Goal: Navigation & Orientation: Find specific page/section

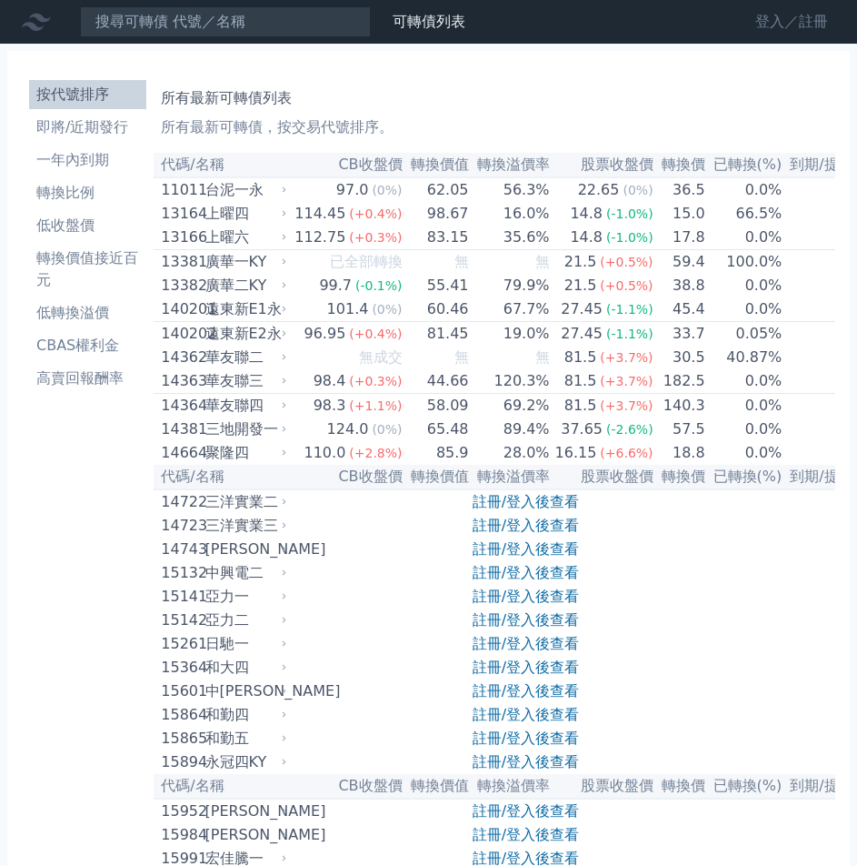
click at [771, 18] on link "登入／註冊" at bounding box center [792, 21] width 102 height 29
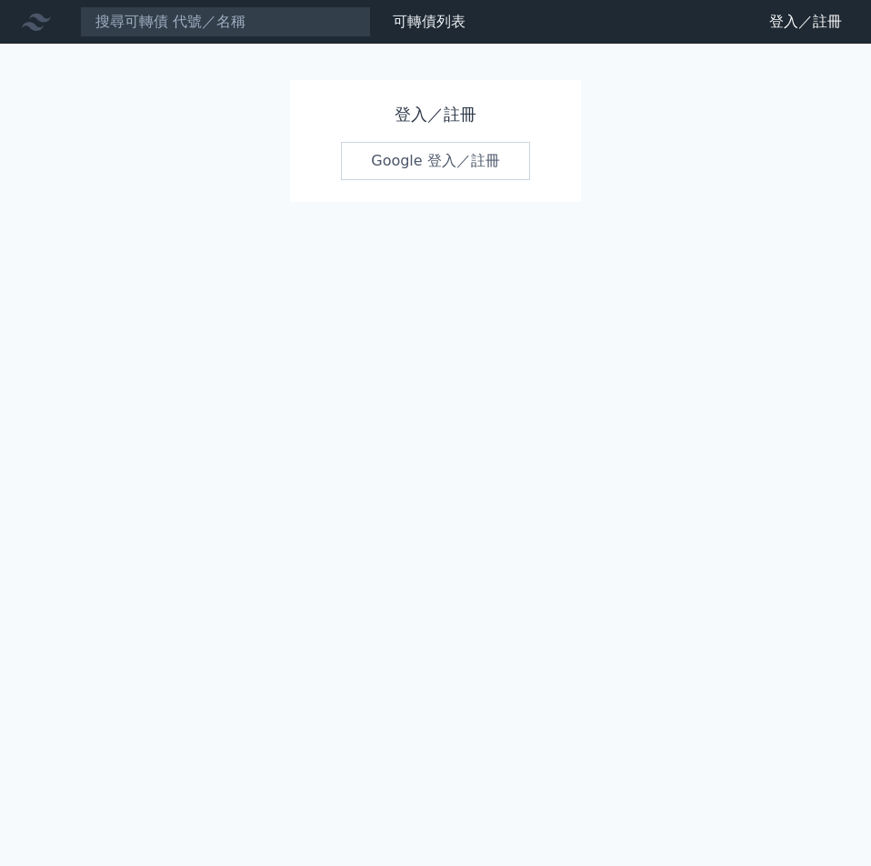
click at [469, 165] on link "Google 登入／註冊" at bounding box center [435, 161] width 189 height 38
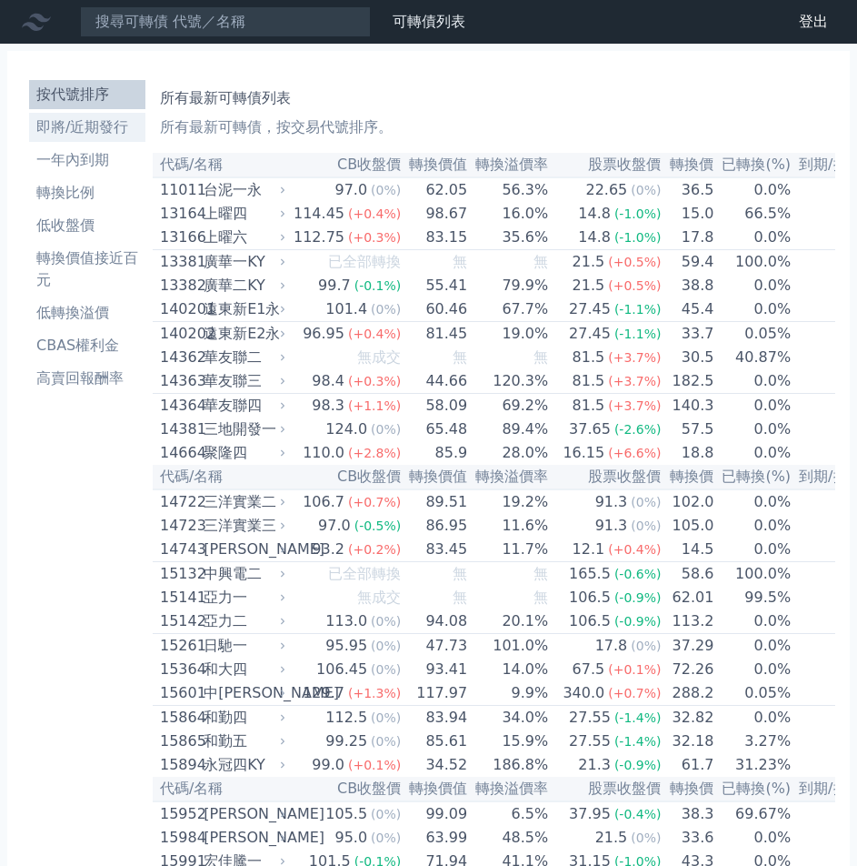
click at [94, 126] on li "即將/近期發行" at bounding box center [87, 127] width 116 height 22
